Goal: Task Accomplishment & Management: Complete application form

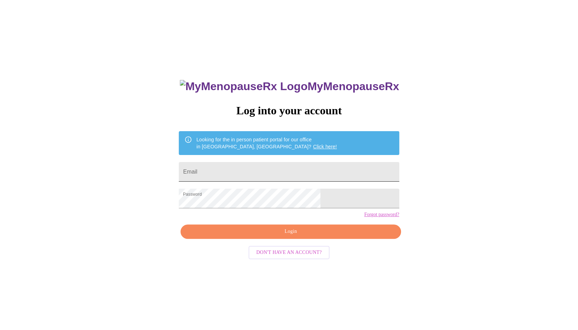
click at [234, 170] on input "Email" at bounding box center [289, 172] width 220 height 20
type input "mistystc@gmail.com"
click at [261, 236] on span "Login" at bounding box center [291, 231] width 204 height 9
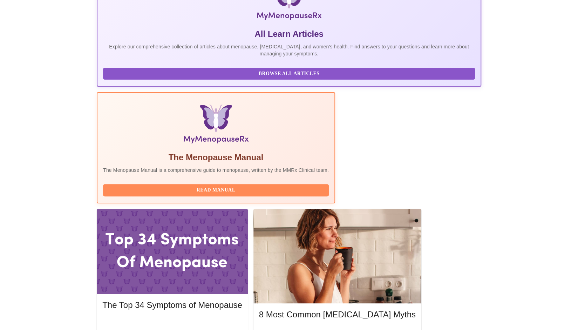
scroll to position [136, 0]
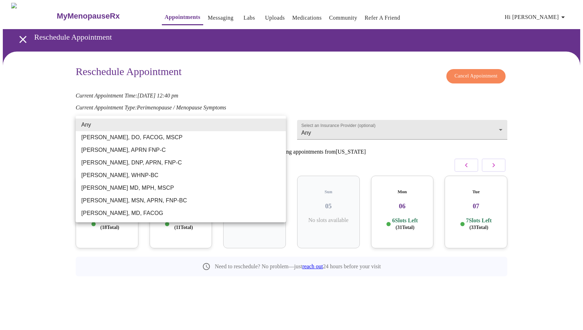
click at [266, 125] on body "MyMenopauseRx Appointments Messaging Labs Uploads Medications Community Refer a…" at bounding box center [291, 155] width 577 height 305
click at [199, 211] on li "Dr. Heather Krantz, MD, FACOG" at bounding box center [181, 213] width 210 height 13
type input "Dr. Heather Krantz, MD, FACOG"
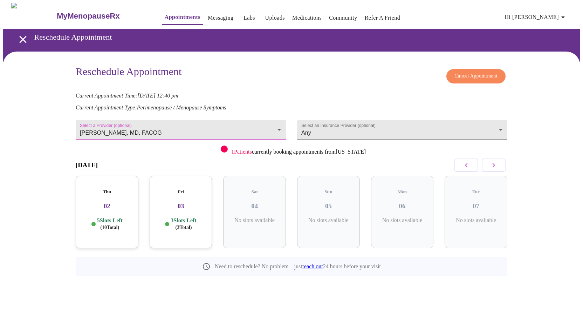
click at [108, 217] on p "5 Slots Left ( 10 Total)" at bounding box center [110, 224] width 26 height 14
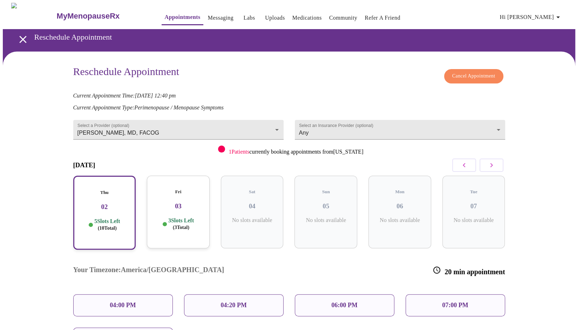
click at [163, 219] on div "3 Slots Left ( 3 Total)" at bounding box center [178, 224] width 52 height 14
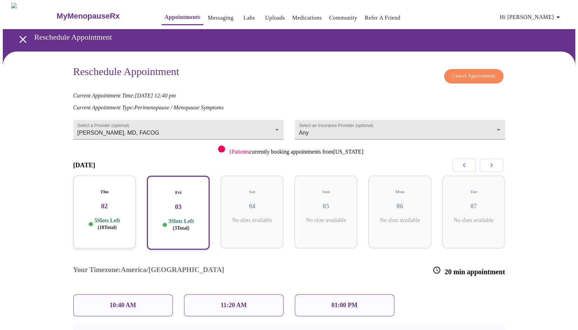
click at [116, 301] on p "10:40 AM" at bounding box center [123, 304] width 27 height 7
click at [150, 294] on div "10:40 AM" at bounding box center [123, 305] width 100 height 22
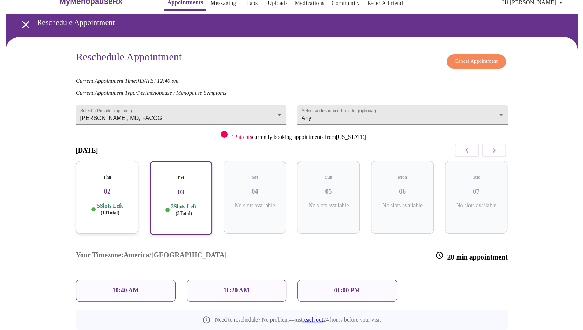
scroll to position [49, 0]
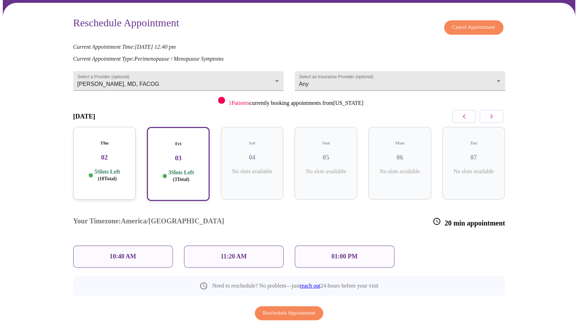
click at [108, 245] on div "10:40 AM" at bounding box center [123, 256] width 100 height 22
click at [131, 253] on p "10:40 AM" at bounding box center [123, 256] width 27 height 7
click at [266, 309] on span "Reschedule Appointment" at bounding box center [289, 313] width 53 height 9
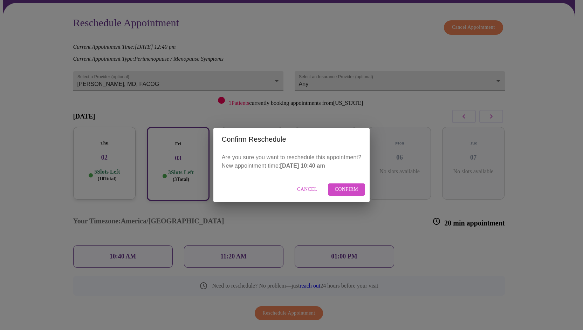
click at [341, 189] on span "Confirm" at bounding box center [346, 189] width 23 height 9
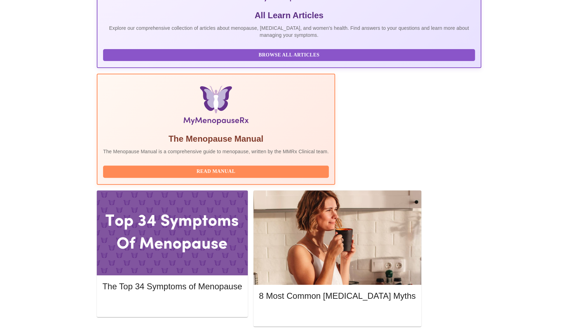
scroll to position [153, 0]
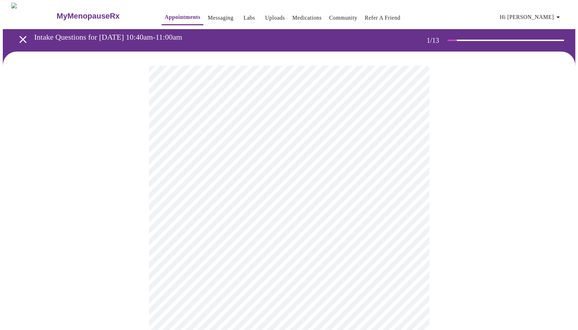
click at [408, 156] on body "MyMenopauseRx Appointments Messaging Labs Uploads Medications Community Refer a…" at bounding box center [289, 324] width 572 height 643
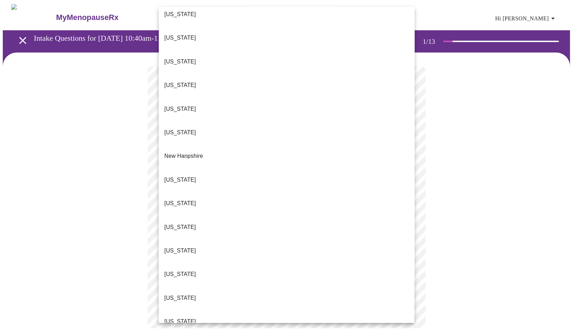
scroll to position [598, 0]
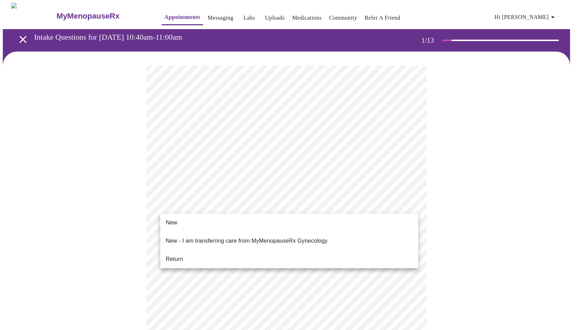
click at [217, 207] on body "MyMenopauseRx Appointments Messaging Labs Uploads Medications Community Refer a…" at bounding box center [289, 322] width 572 height 639
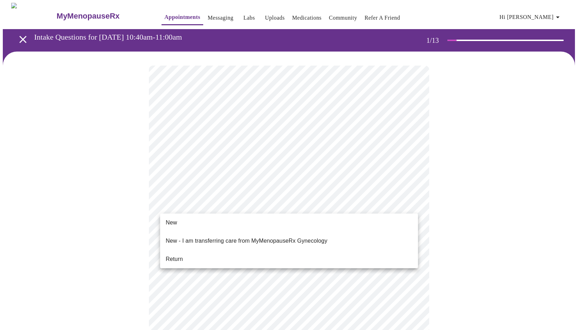
click at [203, 258] on li "Return" at bounding box center [289, 259] width 258 height 13
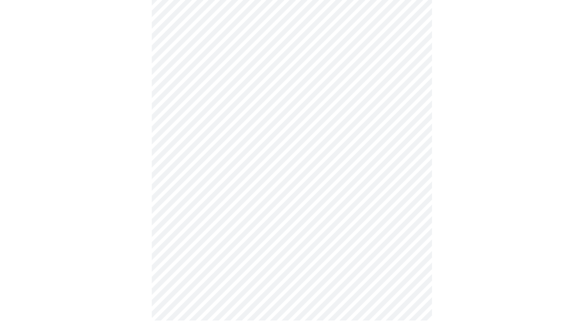
scroll to position [299, 0]
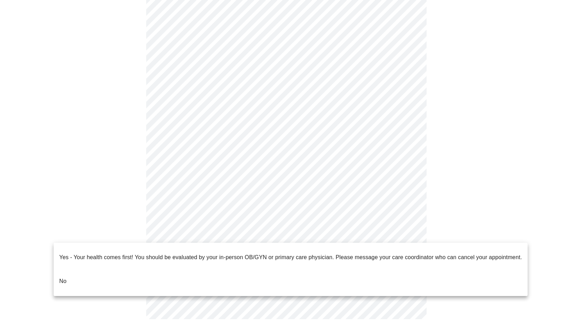
click at [219, 234] on body "MyMenopauseRx Appointments Messaging Labs Uploads Medications Community Refer a…" at bounding box center [289, 18] width 572 height 629
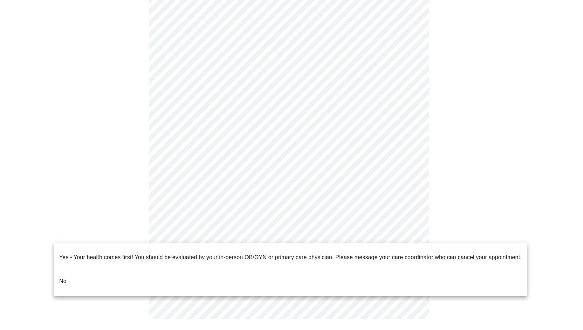
click at [189, 269] on li "No" at bounding box center [291, 281] width 474 height 24
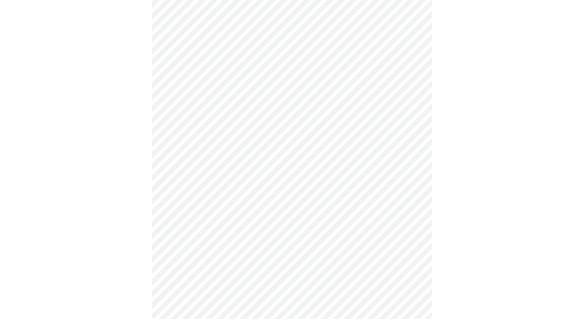
scroll to position [0, 0]
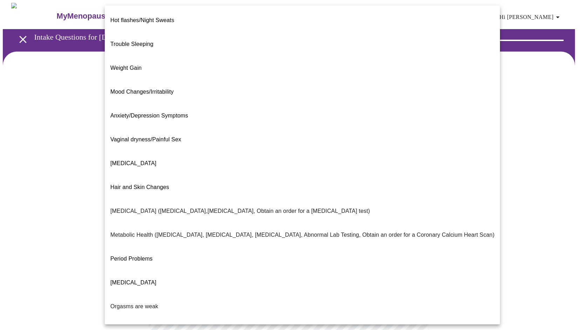
click at [402, 145] on body "MyMenopauseRx Appointments Messaging Labs Uploads Medications Community Refer a…" at bounding box center [291, 213] width 577 height 421
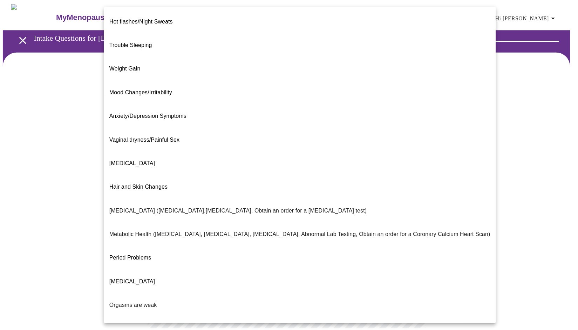
scroll to position [33, 0]
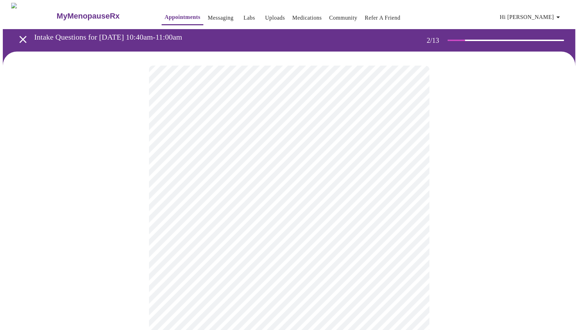
click at [234, 217] on body "MyMenopauseRx Appointments Messaging Labs Uploads Medications Community Refer a…" at bounding box center [289, 211] width 572 height 417
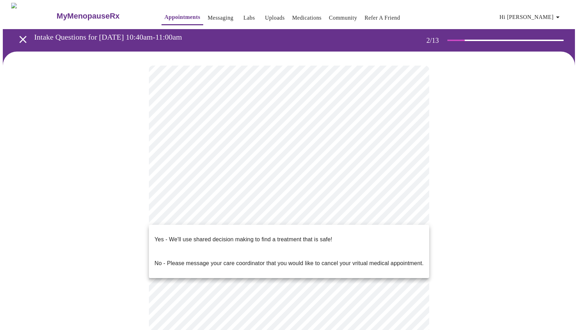
click at [228, 235] on p "Yes - We'll use shared decision making to find a treatment that is safe!" at bounding box center [244, 239] width 178 height 8
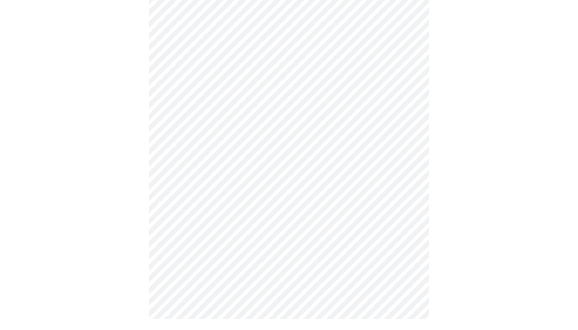
scroll to position [0, 0]
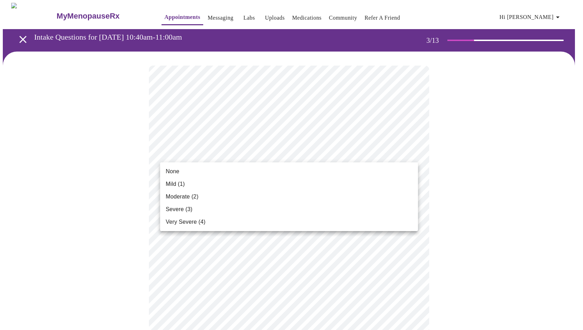
click at [234, 200] on li "Moderate (2)" at bounding box center [289, 196] width 258 height 13
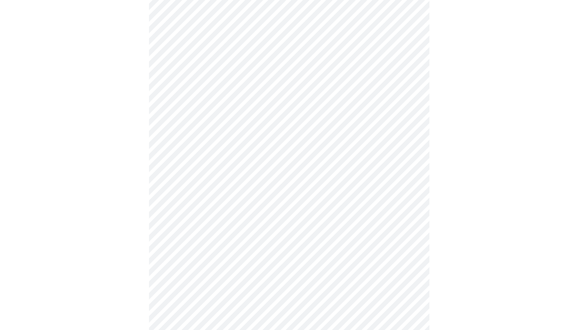
scroll to position [112, 0]
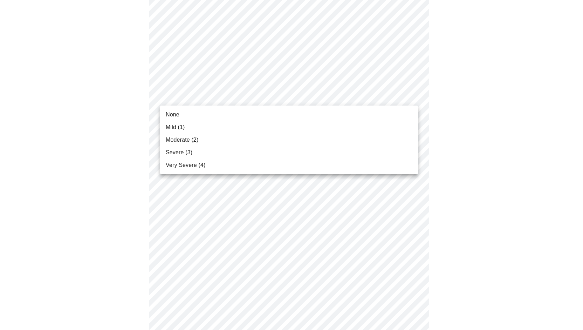
click at [297, 141] on li "Moderate (2)" at bounding box center [289, 139] width 258 height 13
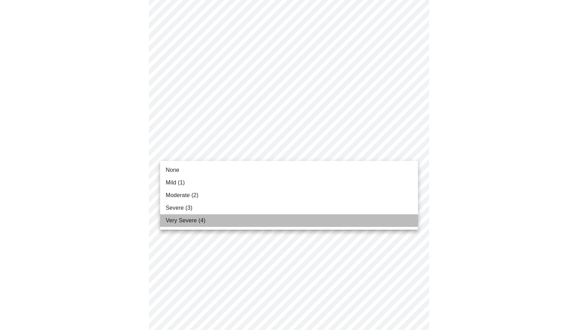
click at [280, 217] on li "Very Severe (4)" at bounding box center [289, 220] width 258 height 13
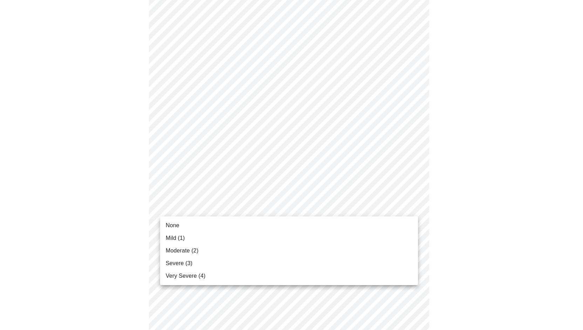
click at [231, 258] on li "Severe (3)" at bounding box center [289, 263] width 258 height 13
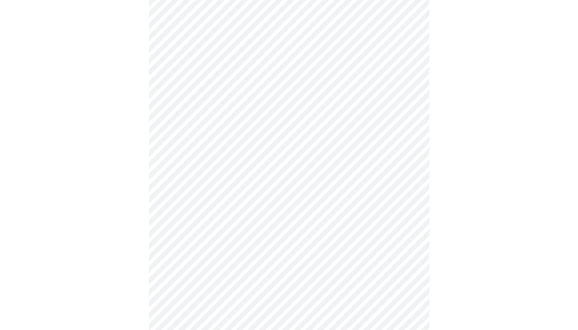
scroll to position [289, 0]
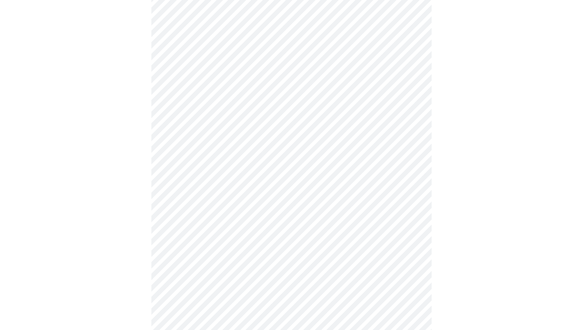
click at [387, 78] on body "MyMenopauseRx Appointments Messaging Labs Uploads Medications Community Refer a…" at bounding box center [291, 159] width 577 height 893
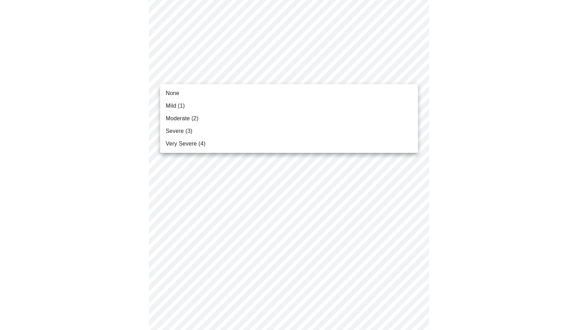
click at [340, 117] on li "Moderate (2)" at bounding box center [289, 118] width 258 height 13
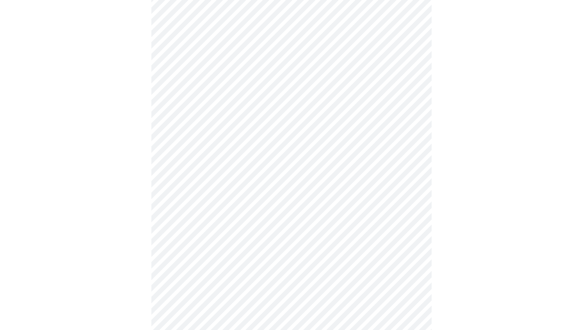
click at [358, 116] on body "MyMenopauseRx Appointments Messaging Labs Uploads Medications Community Refer a…" at bounding box center [291, 154] width 577 height 883
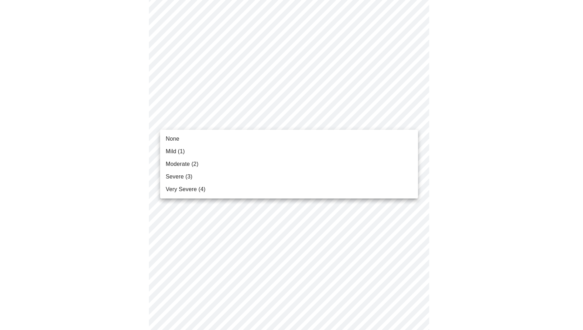
click at [322, 146] on li "Mild (1)" at bounding box center [289, 151] width 258 height 13
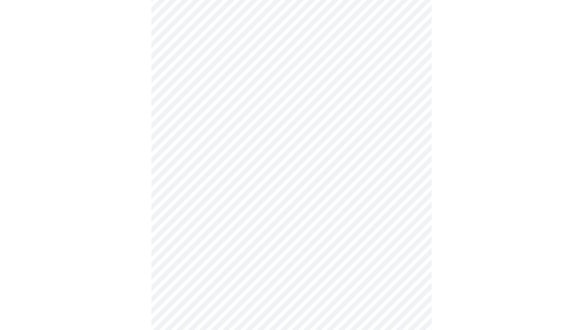
click at [372, 171] on body "MyMenopauseRx Appointments Messaging Labs Uploads Medications Community Refer a…" at bounding box center [291, 149] width 577 height 873
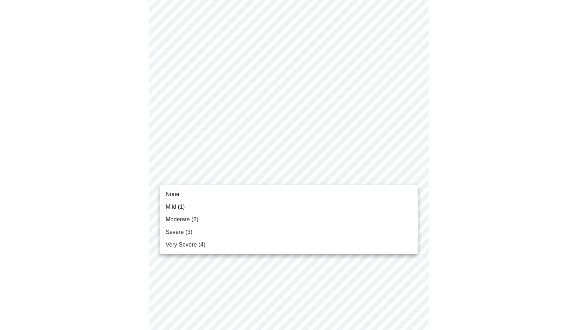
click at [296, 228] on li "Severe (3)" at bounding box center [289, 232] width 258 height 13
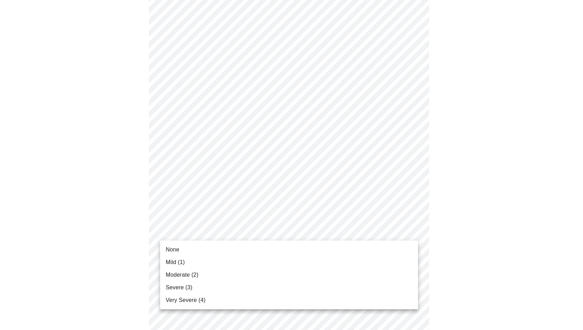
click at [367, 229] on body "MyMenopauseRx Appointments Messaging Labs Uploads Medications Community Refer a…" at bounding box center [291, 144] width 577 height 863
click at [308, 295] on li "Very Severe (4)" at bounding box center [289, 300] width 258 height 13
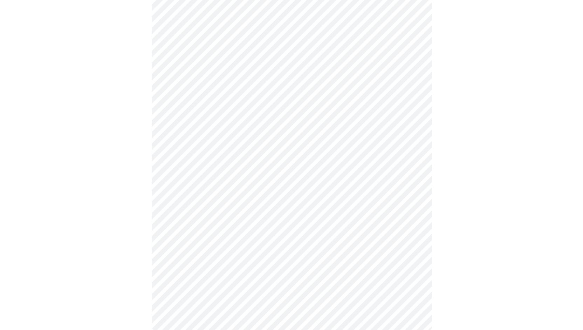
scroll to position [513, 0]
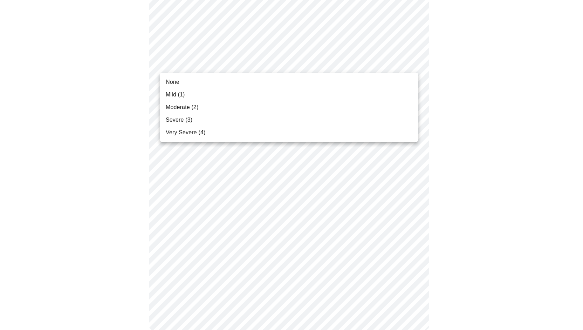
click at [256, 94] on li "Mild (1)" at bounding box center [289, 94] width 258 height 13
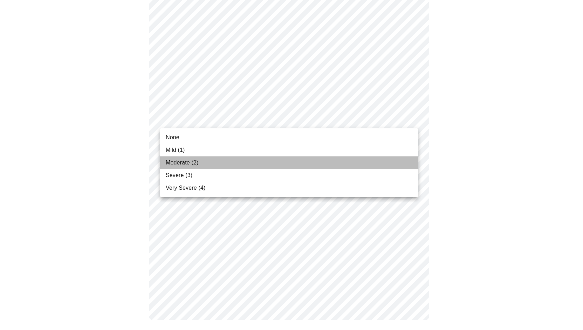
click at [248, 161] on li "Moderate (2)" at bounding box center [289, 162] width 258 height 13
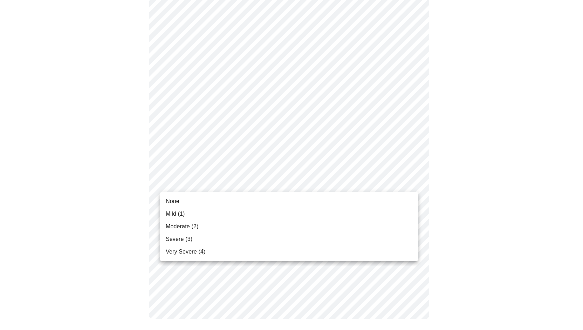
click at [241, 239] on li "Severe (3)" at bounding box center [289, 239] width 258 height 13
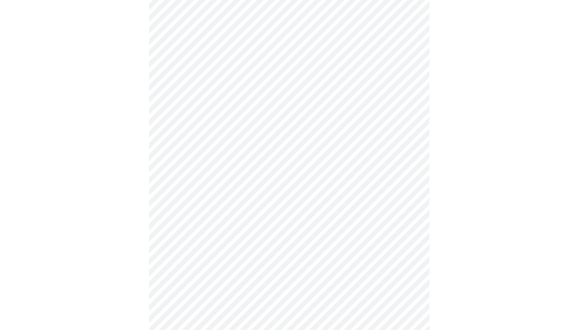
scroll to position [273, 0]
click at [333, 157] on body "MyMenopauseRx Appointments Messaging Labs Uploads Medications Community Refer a…" at bounding box center [289, 75] width 572 height 691
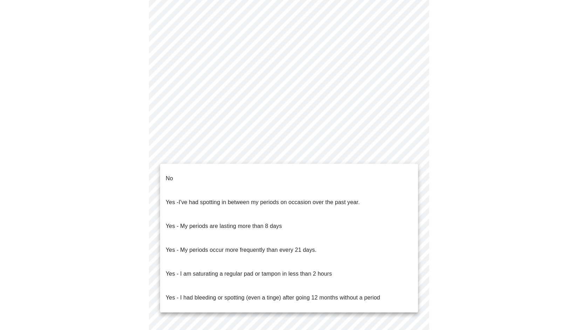
click at [316, 173] on li "No" at bounding box center [289, 178] width 258 height 24
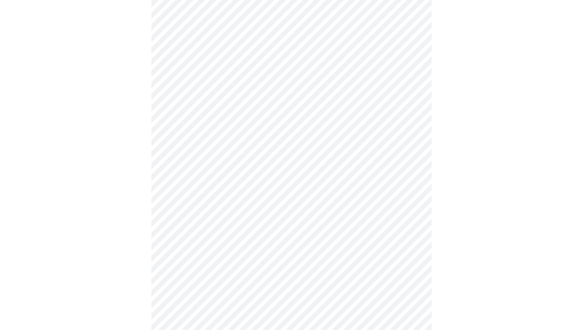
click at [336, 207] on body "MyMenopauseRx Appointments Messaging Labs Uploads Medications Community Refer a…" at bounding box center [291, 73] width 577 height 687
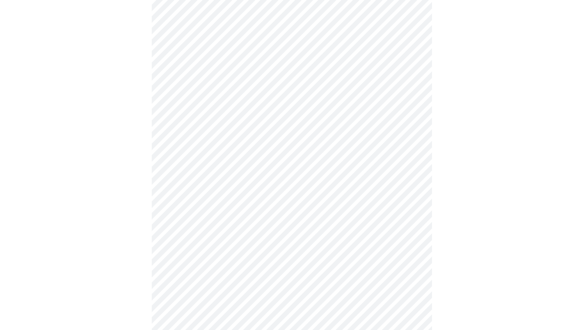
scroll to position [352, 0]
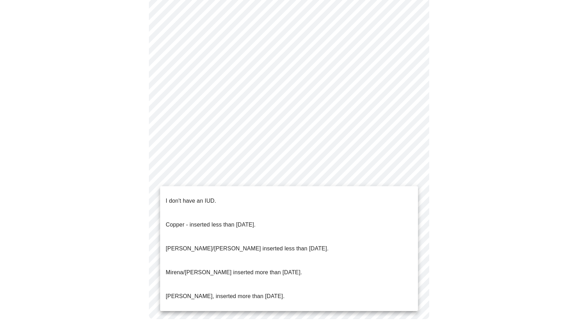
click at [351, 197] on li "I don't have an IUD." at bounding box center [289, 201] width 258 height 24
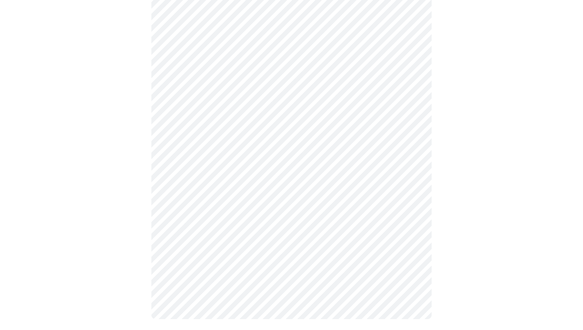
scroll to position [348, 0]
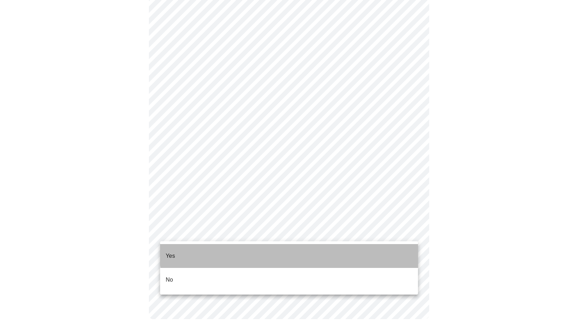
click at [297, 251] on li "Yes" at bounding box center [289, 256] width 258 height 24
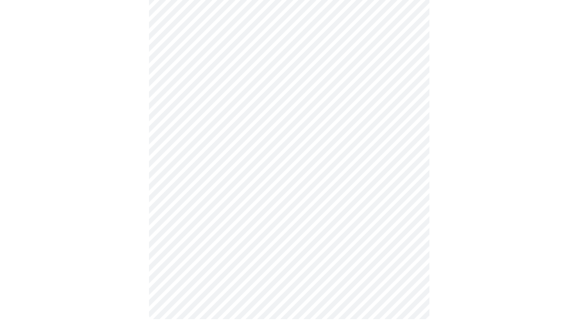
scroll to position [0, 0]
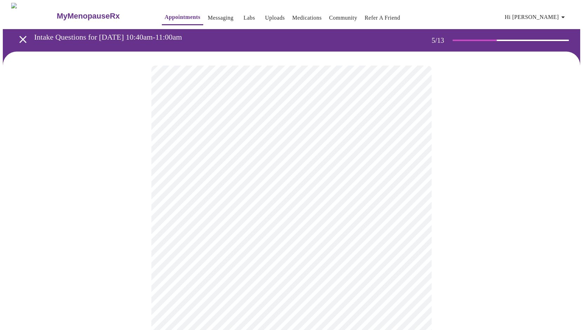
click at [393, 183] on body "MyMenopauseRx Appointments Messaging Labs Uploads Medications Community Refer a…" at bounding box center [291, 264] width 577 height 522
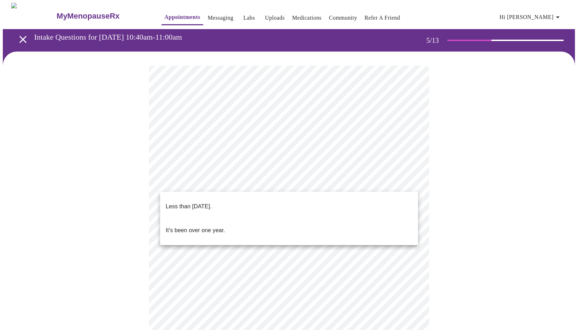
click at [348, 200] on li "Less than one year ago." at bounding box center [289, 206] width 258 height 24
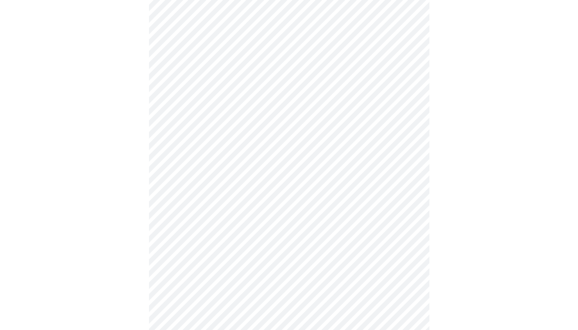
scroll to position [108, 0]
click at [314, 135] on body "MyMenopauseRx Appointments Messaging Labs Uploads Medications Community Refer a…" at bounding box center [289, 154] width 572 height 518
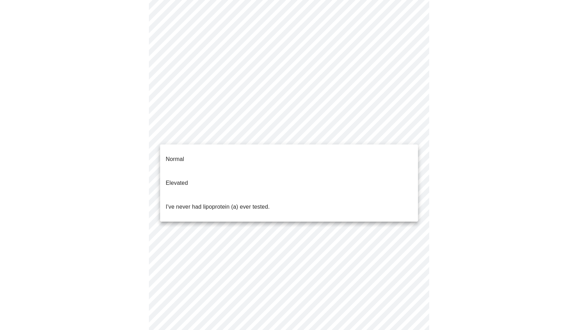
click at [262, 197] on span "I've never had lipoprotein (a) ever tested." at bounding box center [218, 207] width 104 height 20
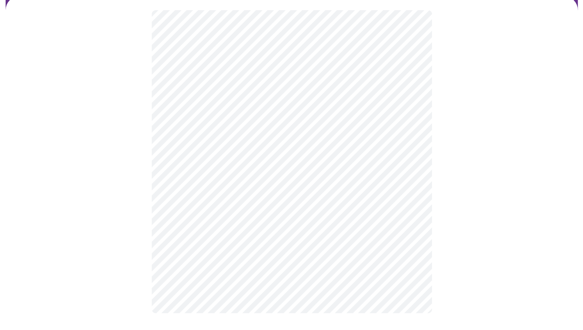
scroll to position [0, 0]
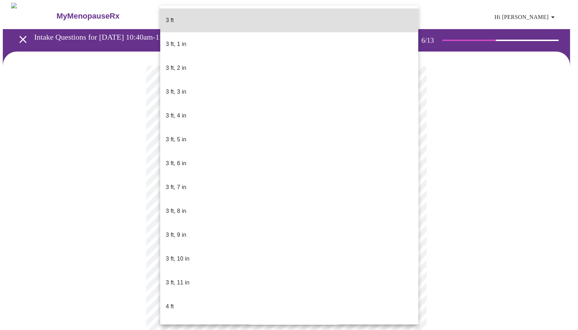
click at [210, 199] on body "MyMenopauseRx Appointments Messaging Labs Uploads Medications Community Refer a…" at bounding box center [289, 185] width 572 height 364
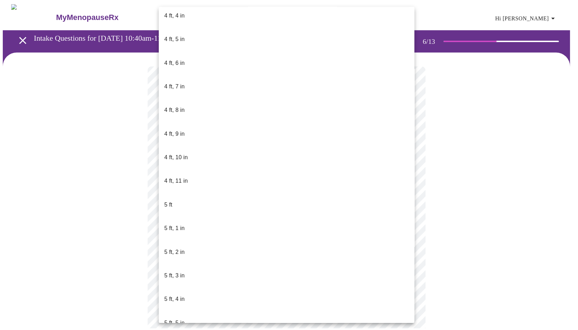
scroll to position [388, 0]
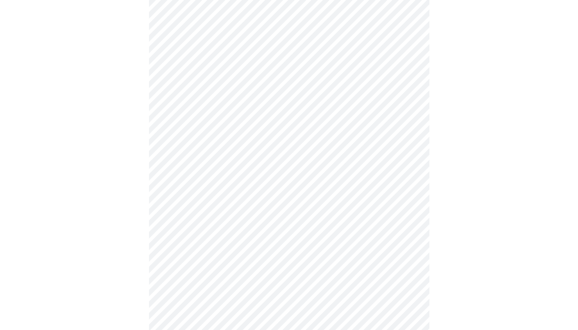
scroll to position [1859, 0]
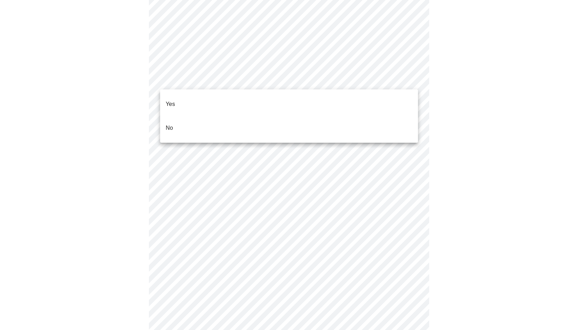
click at [213, 116] on li "No" at bounding box center [289, 128] width 258 height 24
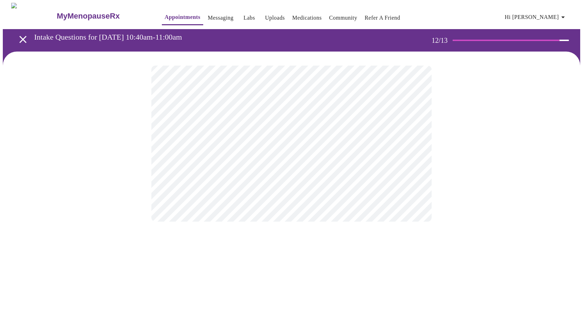
click at [273, 149] on body "MyMenopauseRx Appointments Messaging Labs Uploads Medications Community Refer a…" at bounding box center [291, 119] width 577 height 233
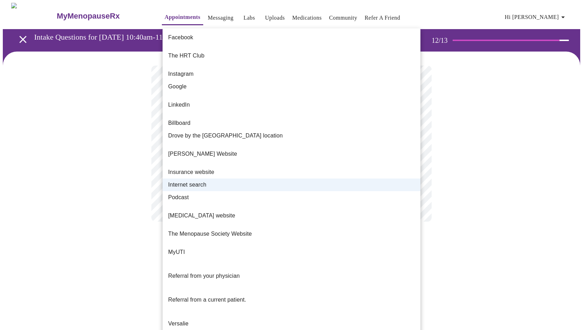
click at [265, 178] on li "Internet search" at bounding box center [292, 184] width 258 height 13
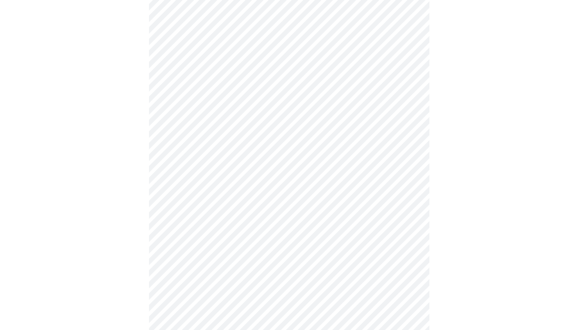
scroll to position [352, 0]
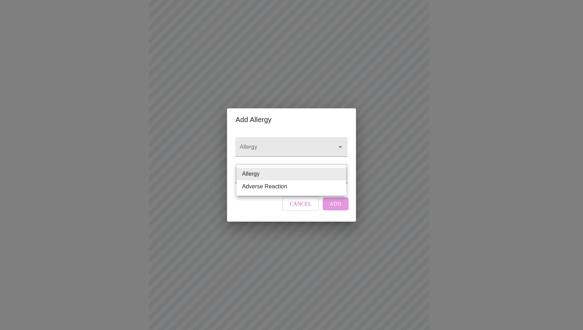
click at [285, 177] on body "MyMenopauseRx Appointments Messaging Labs Uploads Medications Community Refer a…" at bounding box center [291, 24] width 577 height 746
click at [283, 186] on li "Adverse Reaction" at bounding box center [292, 186] width 110 height 13
type input "Adverse Reaction"
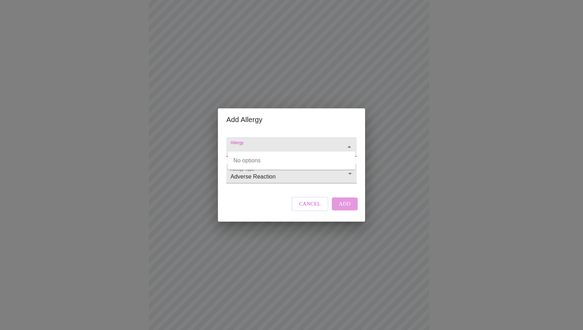
click at [321, 144] on input "Allergy" at bounding box center [281, 150] width 105 height 13
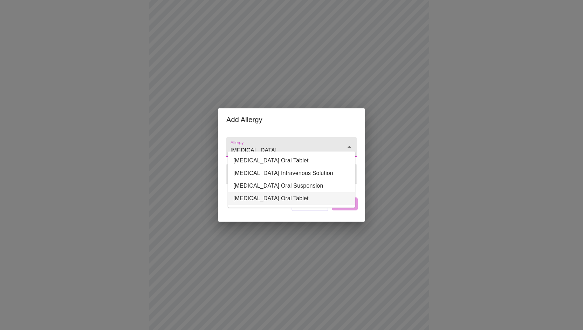
click at [283, 197] on li "Bactrim Oral Tablet" at bounding box center [292, 198] width 128 height 13
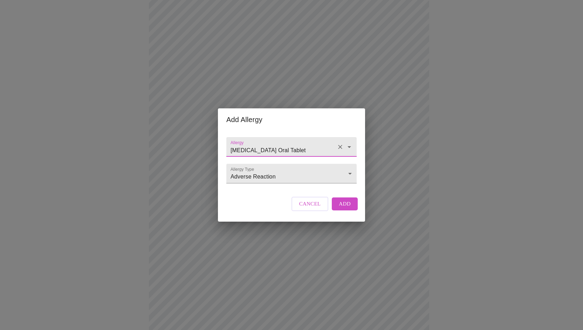
type input "Bactrim Oral Tablet"
click at [345, 208] on span "Add" at bounding box center [345, 203] width 12 height 9
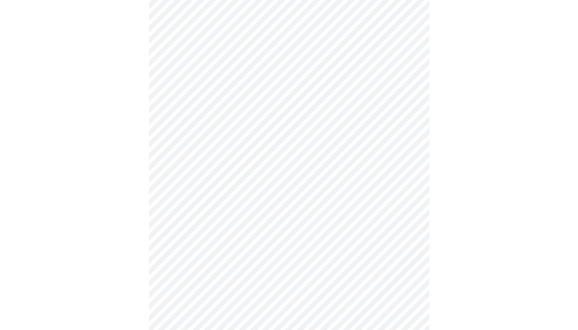
scroll to position [402, 0]
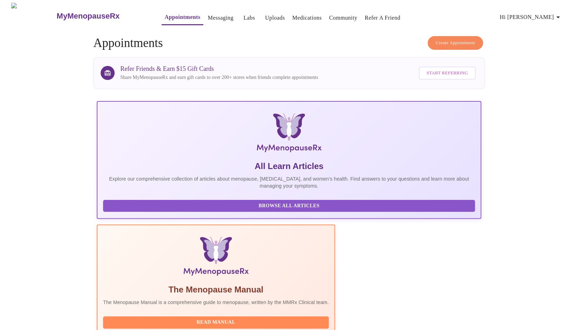
click at [542, 15] on span "Hi [PERSON_NAME]" at bounding box center [531, 17] width 62 height 10
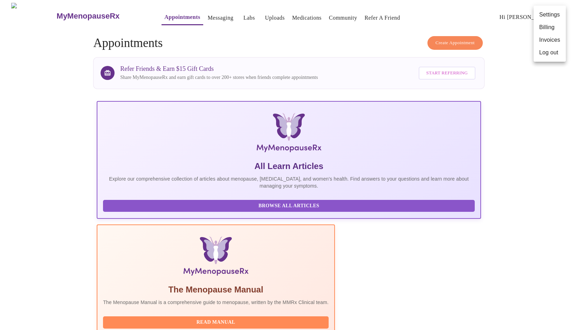
click at [550, 50] on li "Log out" at bounding box center [550, 52] width 32 height 13
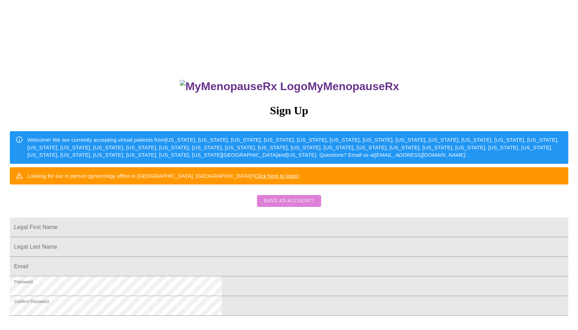
click at [281, 205] on span "Have an account?" at bounding box center [289, 201] width 50 height 9
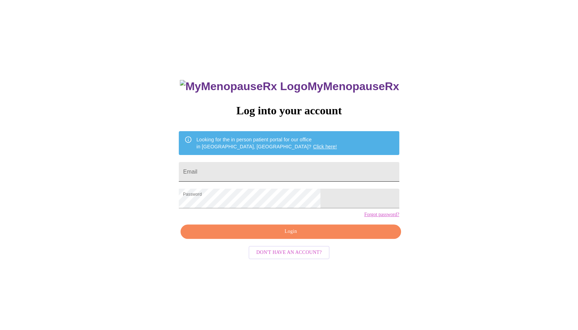
click at [261, 172] on input "Email" at bounding box center [289, 172] width 220 height 20
type input "mistystc@gmail.com"
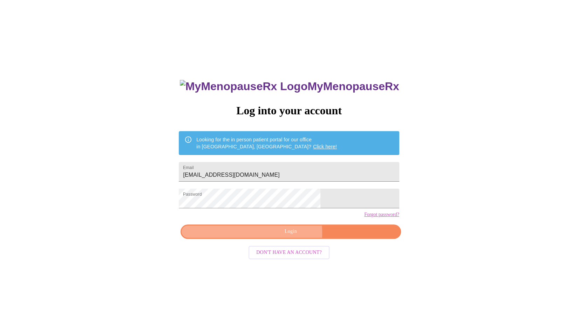
click at [255, 236] on span "Login" at bounding box center [291, 231] width 204 height 9
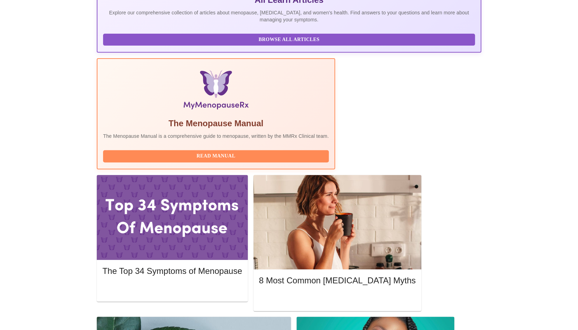
scroll to position [165, 0]
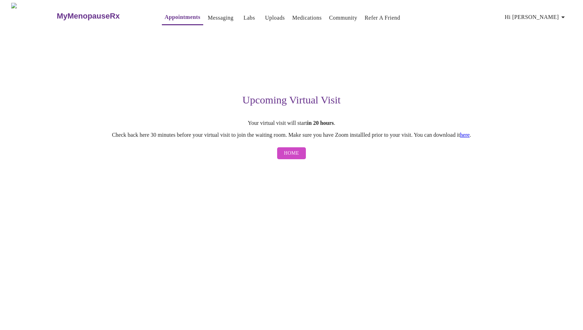
click at [470, 136] on link "here" at bounding box center [465, 135] width 10 height 6
click at [208, 16] on link "Messaging" at bounding box center [221, 18] width 26 height 10
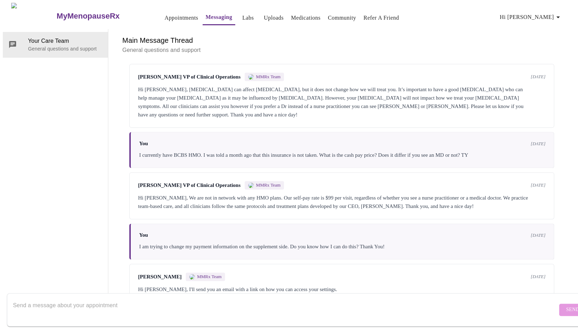
scroll to position [2378, 0]
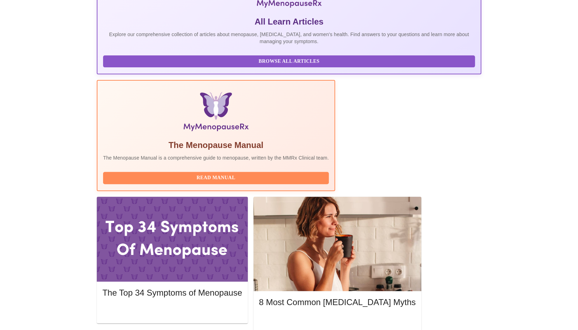
scroll to position [145, 0]
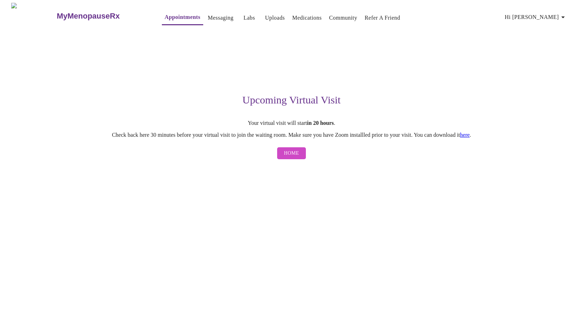
click at [470, 138] on link "here" at bounding box center [465, 135] width 10 height 6
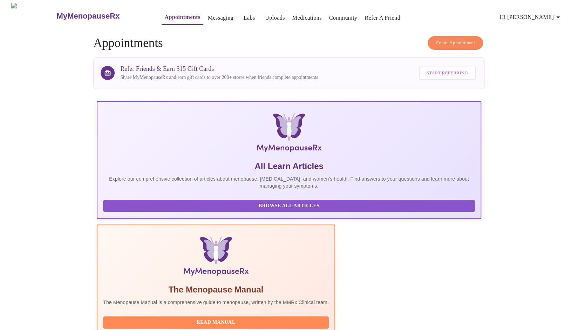
click at [208, 16] on link "Messaging" at bounding box center [221, 18] width 26 height 10
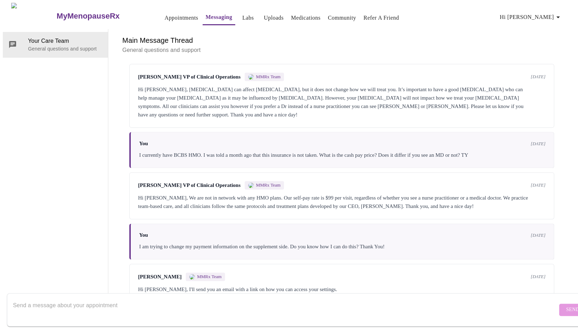
scroll to position [2378, 0]
click at [184, 305] on textarea "Send a message about your appointment" at bounding box center [285, 309] width 544 height 22
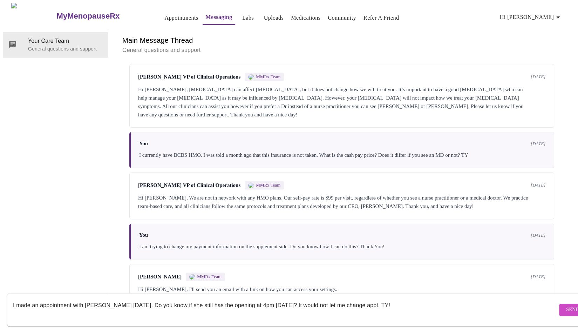
type textarea "I made an appointment with [PERSON_NAME] [DATE]. Do you know if she still has t…"
click at [566, 305] on span "Send" at bounding box center [572, 309] width 13 height 9
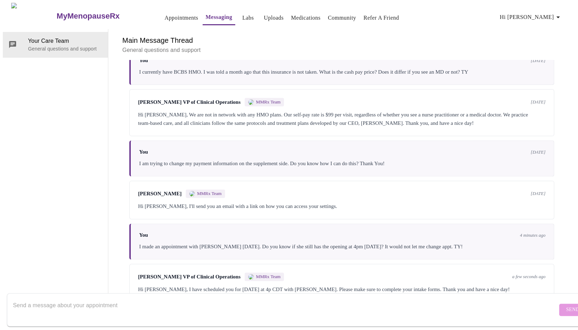
scroll to position [2353, 0]
click at [356, 306] on textarea "Send a message about your appointment" at bounding box center [285, 309] width 544 height 22
type textarea "Thank You so much!"
click at [566, 305] on span "Send" at bounding box center [572, 309] width 13 height 9
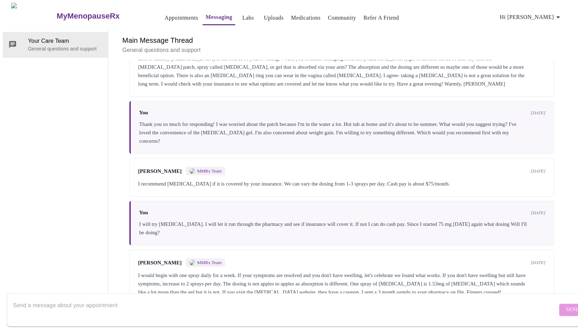
scroll to position [1244, 0]
